Goal: Information Seeking & Learning: Learn about a topic

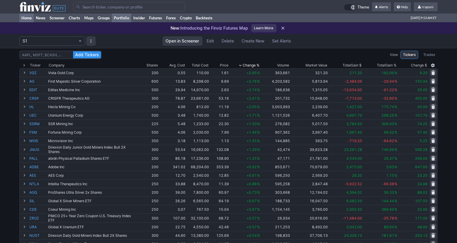
click at [31, 21] on link "Home" at bounding box center [26, 17] width 14 height 9
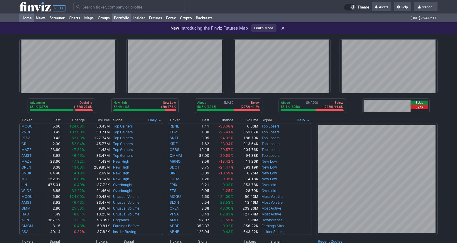
click at [129, 21] on link "Portfolio" at bounding box center [121, 17] width 19 height 9
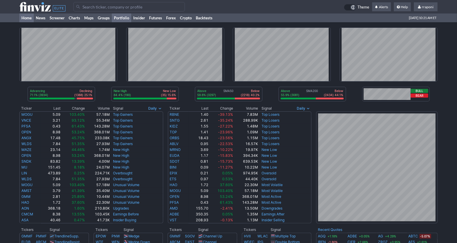
click at [129, 18] on link "Portfolio" at bounding box center [121, 17] width 19 height 9
click at [68, 16] on link "Charts" at bounding box center [75, 17] width 16 height 9
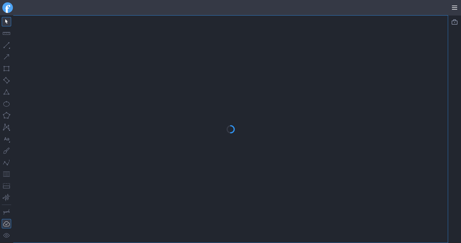
click at [57, 17] on div at bounding box center [230, 129] width 434 height 227
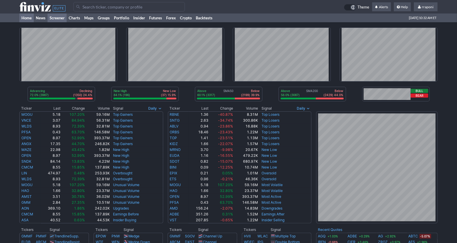
click at [51, 20] on link "Screener" at bounding box center [57, 17] width 19 height 9
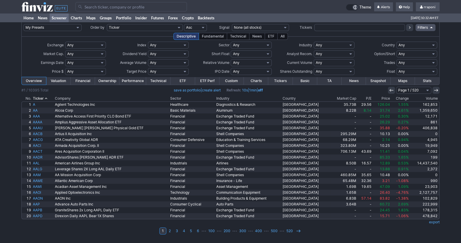
click at [380, 26] on input "text" at bounding box center [359, 27] width 91 height 7
type input "xti"
click at [410, 30] on icon at bounding box center [409, 27] width 5 height 5
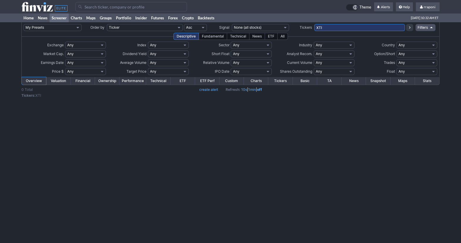
click at [336, 26] on input "XTI" at bounding box center [359, 27] width 91 height 7
type input "XTIa"
click at [409, 28] on icon at bounding box center [409, 27] width 5 height 5
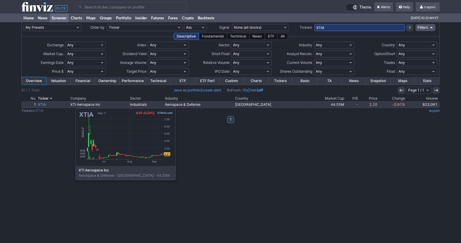
click at [46, 105] on link "XTIA" at bounding box center [53, 105] width 33 height 6
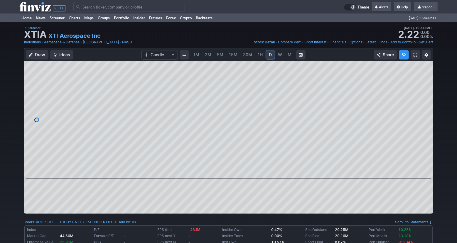
click at [234, 56] on span "15M" at bounding box center [233, 54] width 9 height 5
click at [243, 55] on span "30M" at bounding box center [247, 54] width 9 height 5
click at [258, 56] on span "1H" at bounding box center [260, 54] width 5 height 5
click at [269, 59] on div "1M 3M 5M 15M 30M 1H D W M" at bounding box center [242, 55] width 105 height 11
click at [269, 58] on link "D" at bounding box center [269, 54] width 9 height 9
